Goal: Information Seeking & Learning: Understand process/instructions

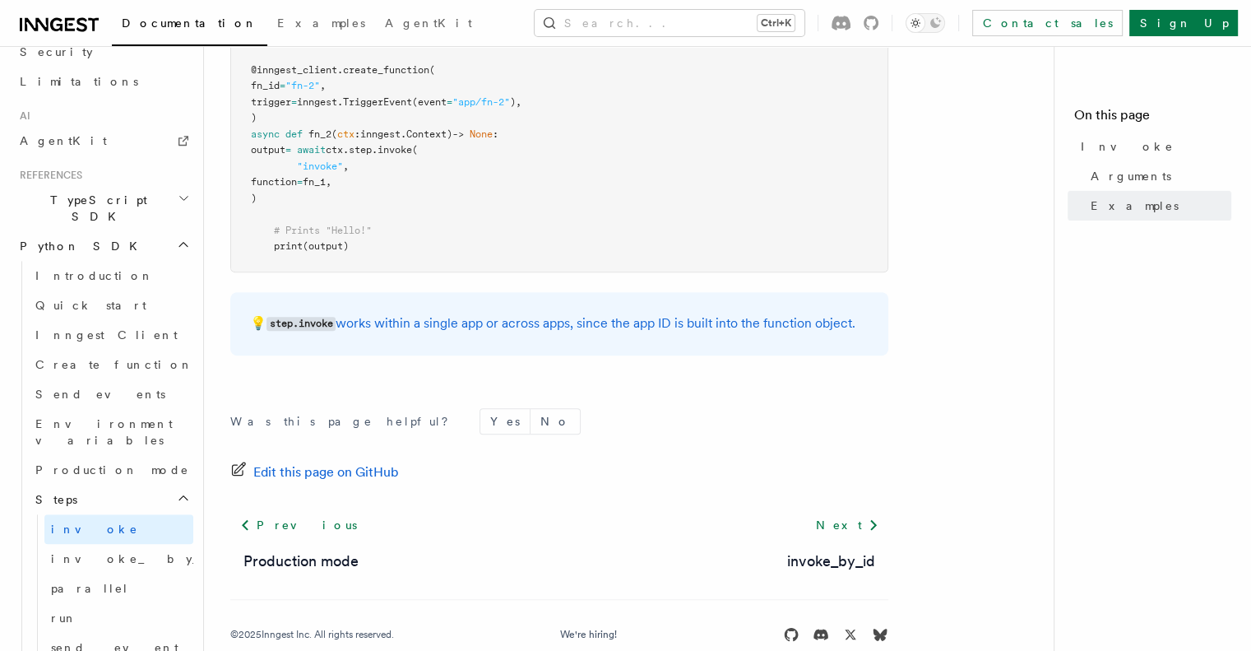
scroll to position [388, 0]
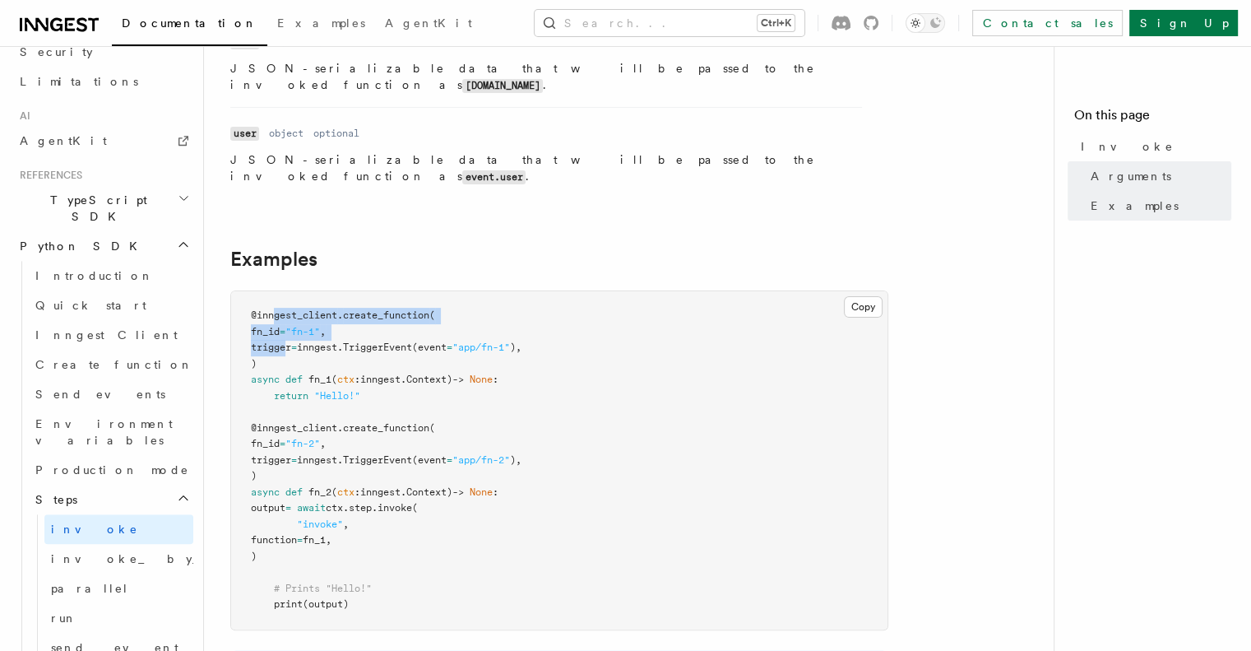
drag, startPoint x: 276, startPoint y: 282, endPoint x: 286, endPoint y: 318, distance: 37.5
click at [286, 318] on code "@inngest_client . create_function ( fn_id = "fn-1" , trigger = inngest. Trigger…" at bounding box center [386, 459] width 271 height 300
click at [286, 341] on span "trigger" at bounding box center [271, 347] width 40 height 12
click at [865, 296] on button "Copy Copied" at bounding box center [863, 306] width 39 height 21
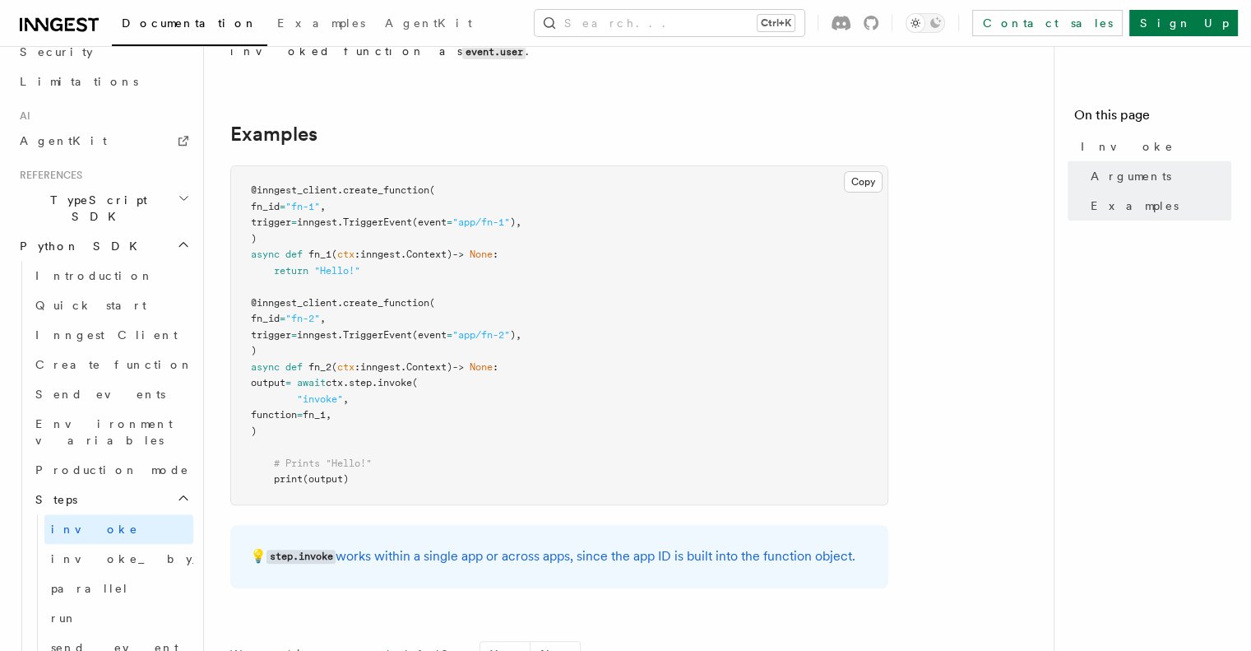
scroll to position [746, 0]
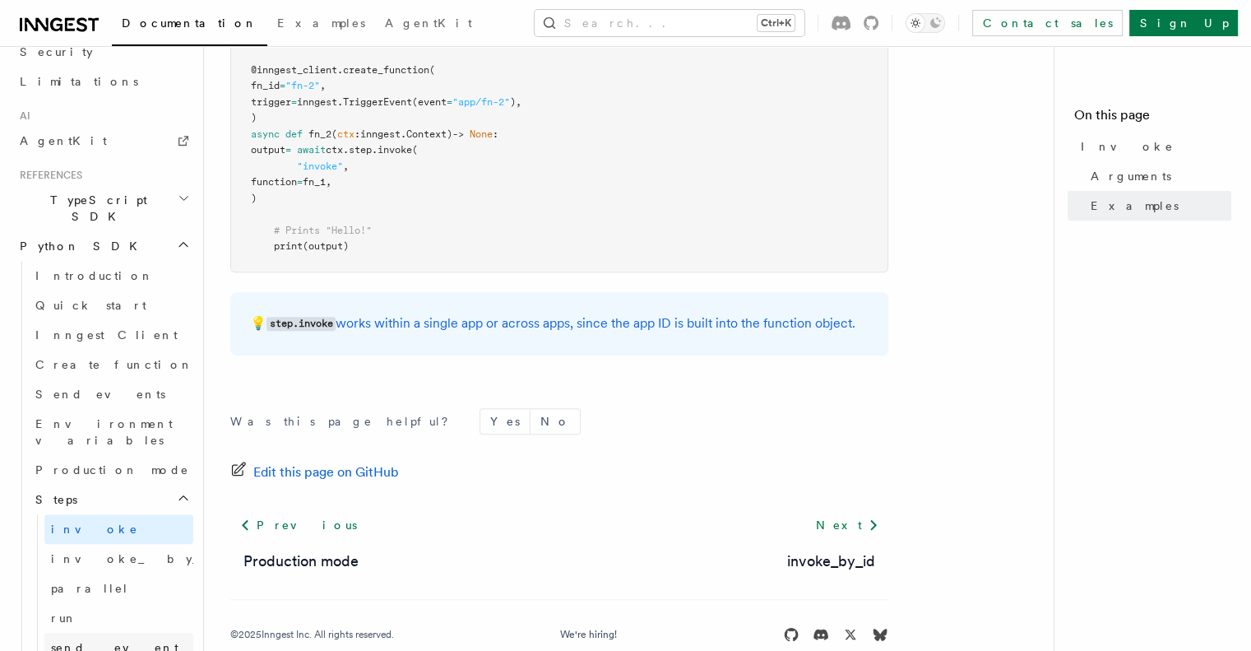
click at [112, 518] on link "send_event" at bounding box center [118, 648] width 149 height 30
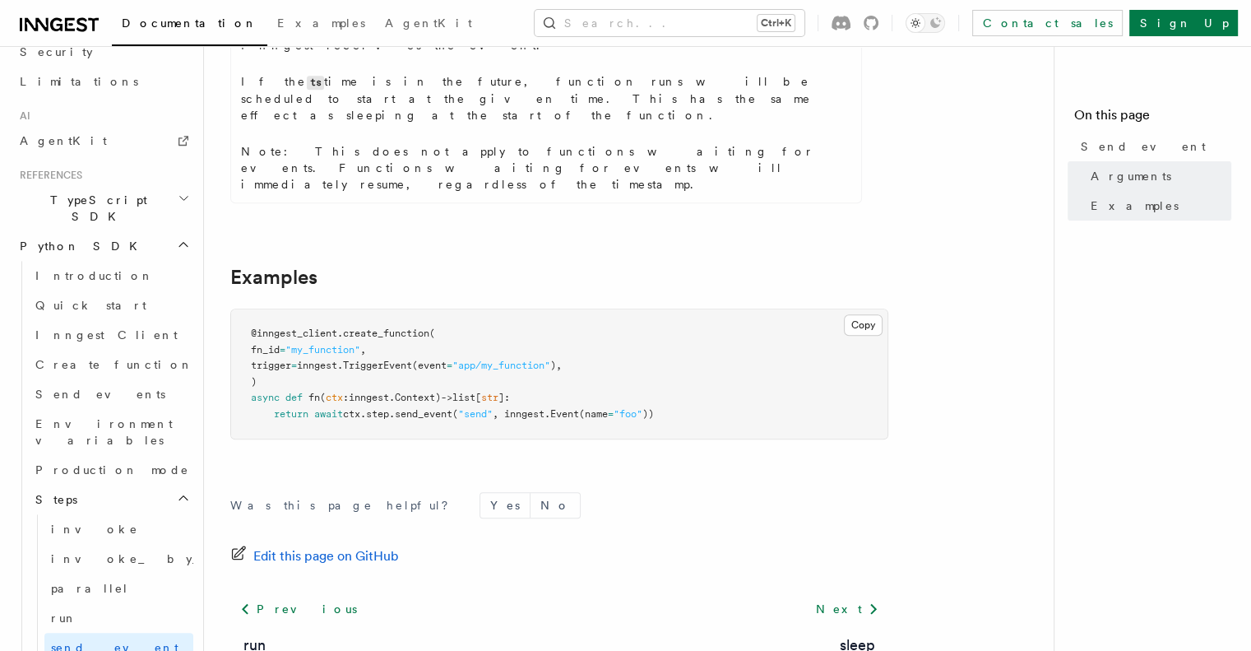
scroll to position [826, 0]
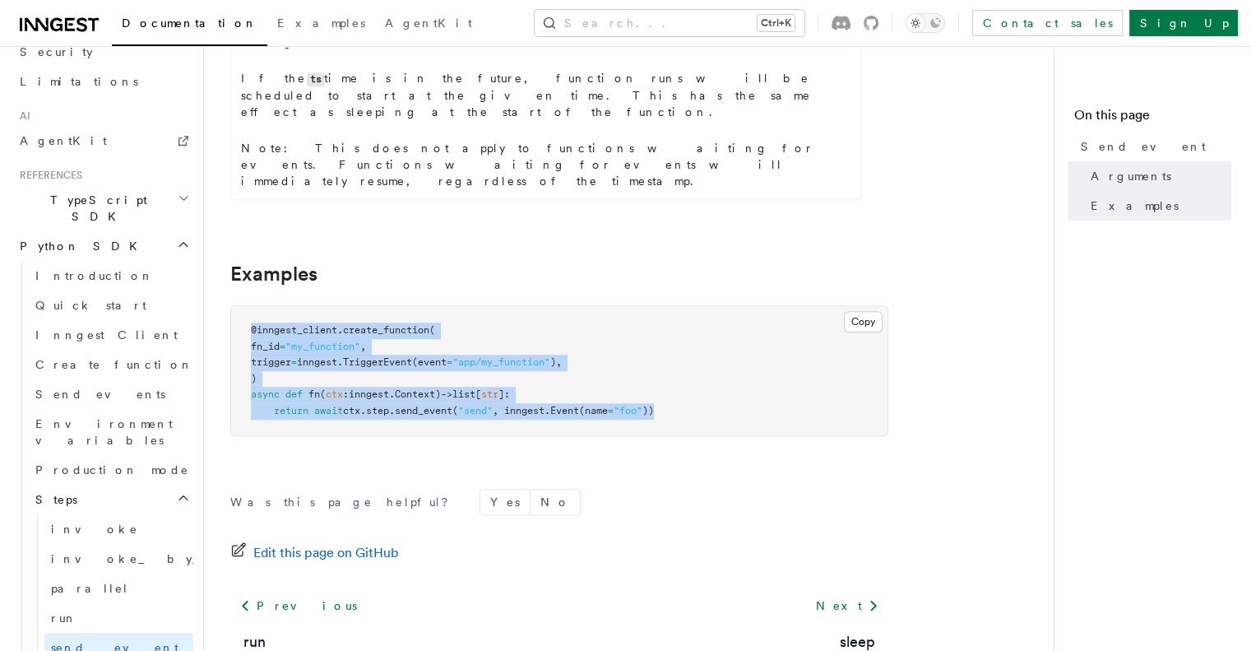
drag, startPoint x: 715, startPoint y: 332, endPoint x: 248, endPoint y: 222, distance: 479.9
click at [248, 222] on article "References Python SDK Steps Send event 💡️ This guide is for sending events from…" at bounding box center [635, 4] width 810 height 1516
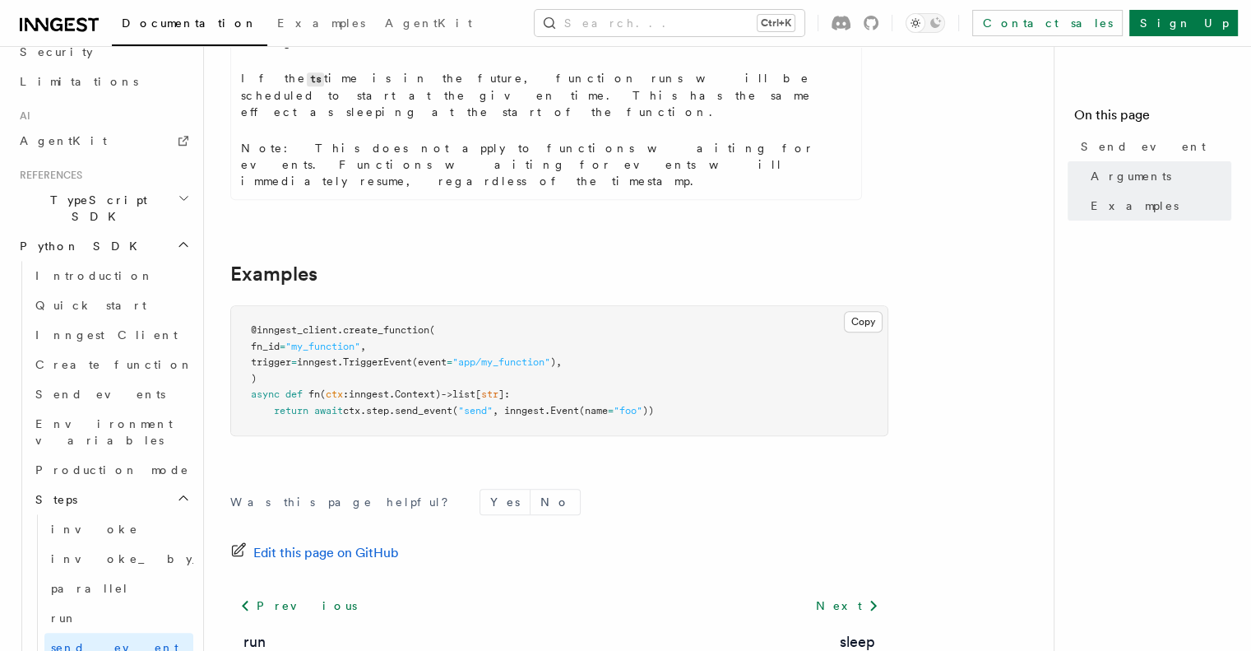
click at [424, 156] on article "References Python SDK Steps Send event 💡️ This guide is for sending events from…" at bounding box center [635, 4] width 810 height 1516
